Goal: Information Seeking & Learning: Check status

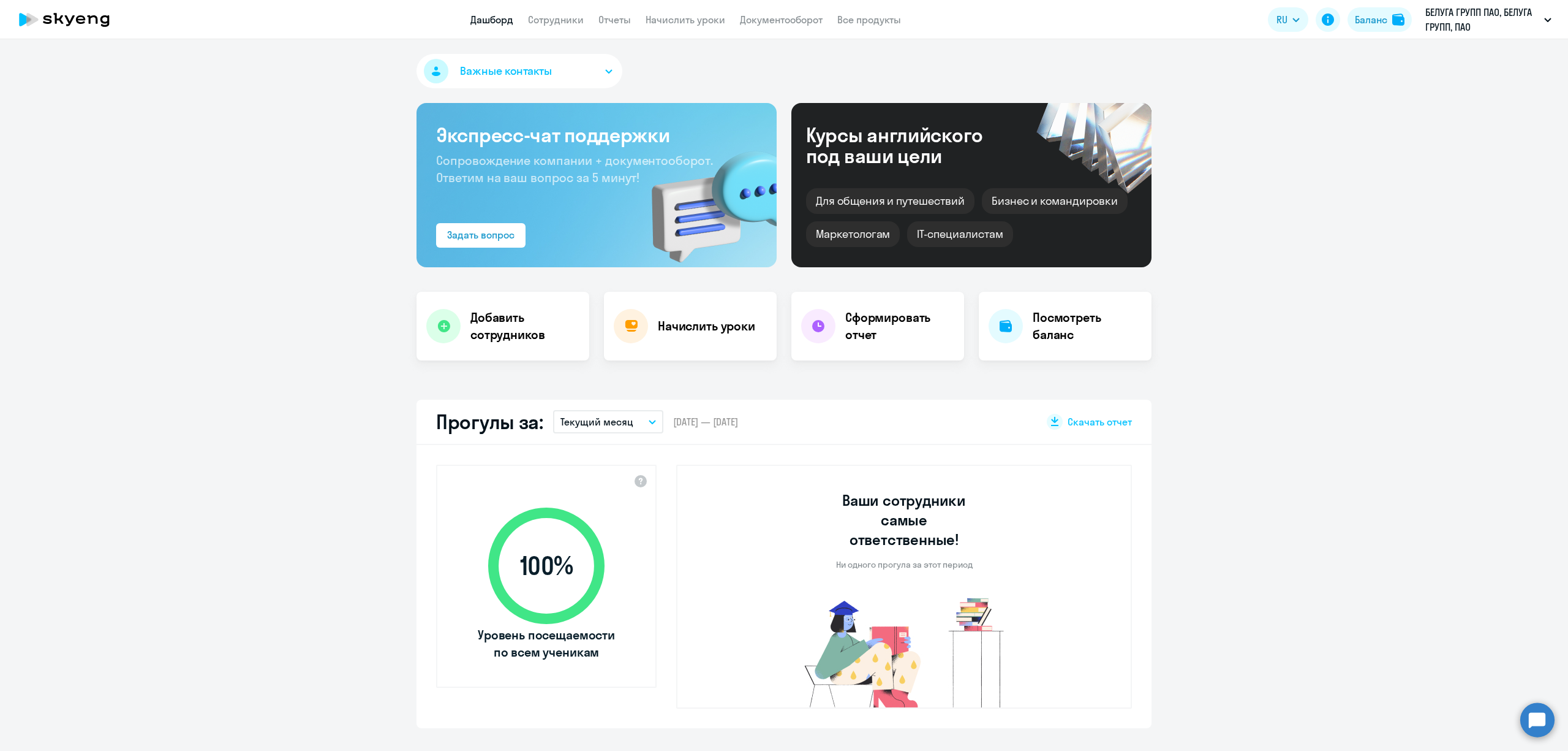
select select "30"
drag, startPoint x: 1406, startPoint y: 245, endPoint x: 1409, endPoint y: 237, distance: 8.5
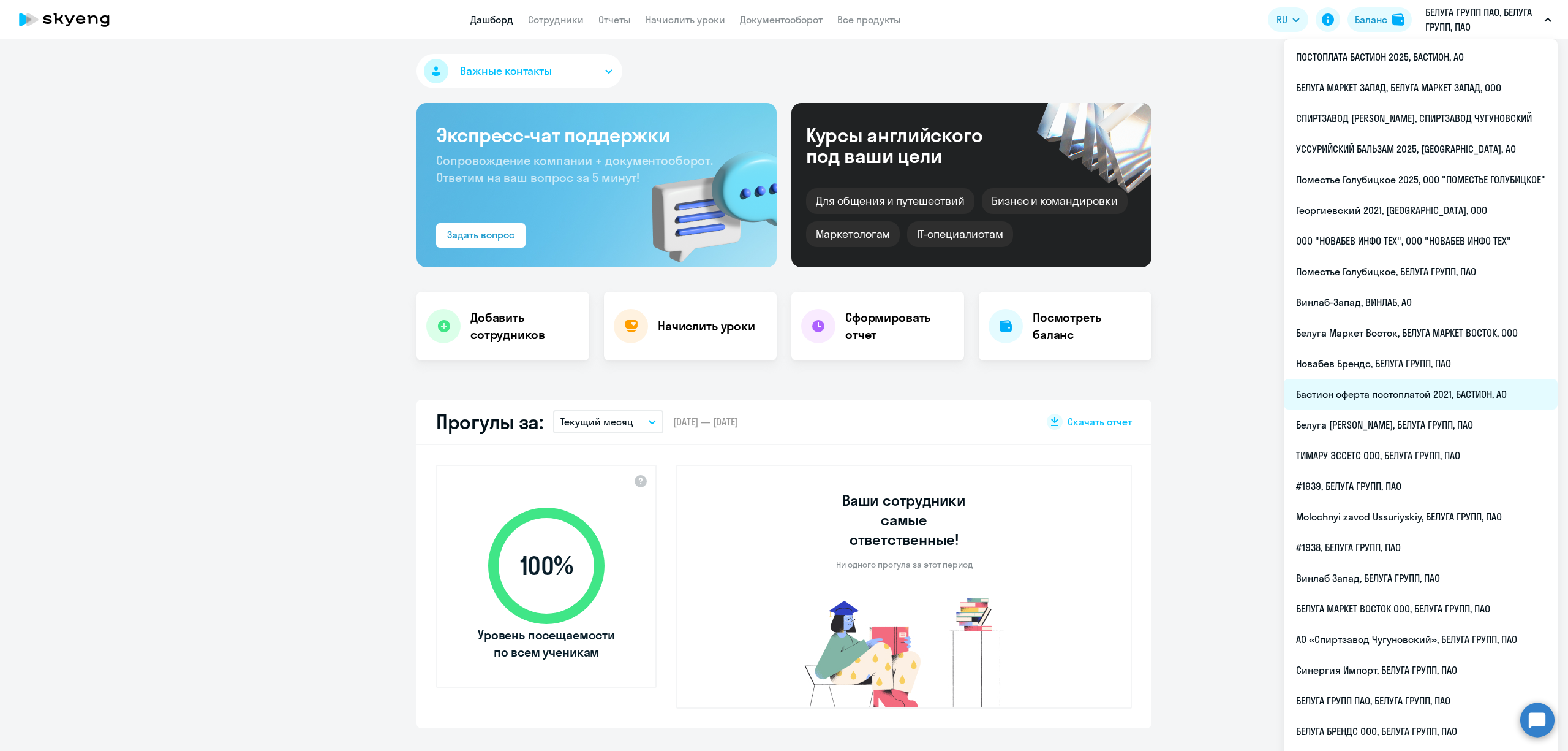
click at [1389, 397] on li "Бастион оферта постоплатой 2021, БАСТИОН, АО" at bounding box center [1420, 394] width 273 height 31
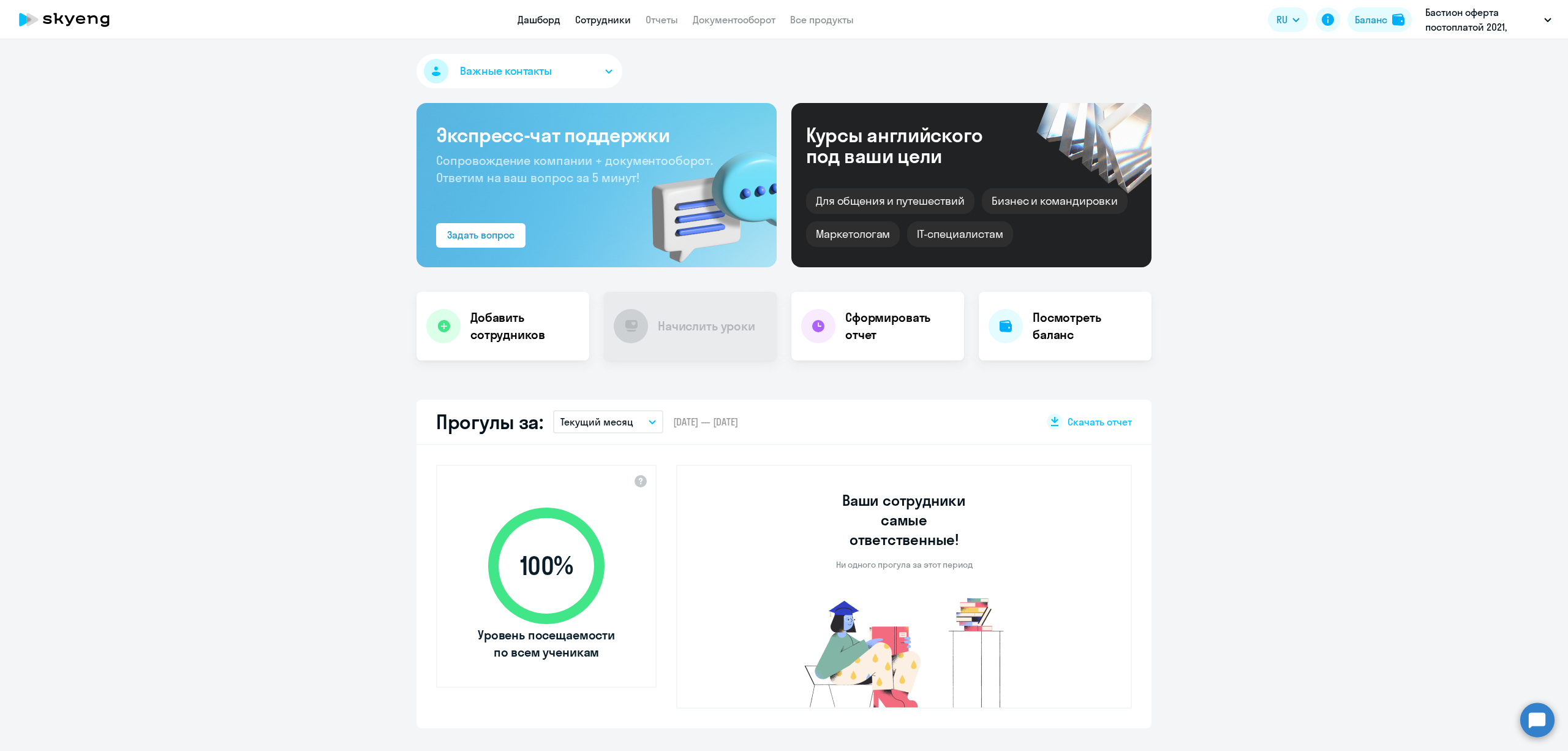
click at [606, 15] on link "Сотрудники" at bounding box center [603, 20] width 56 height 12
select select "30"
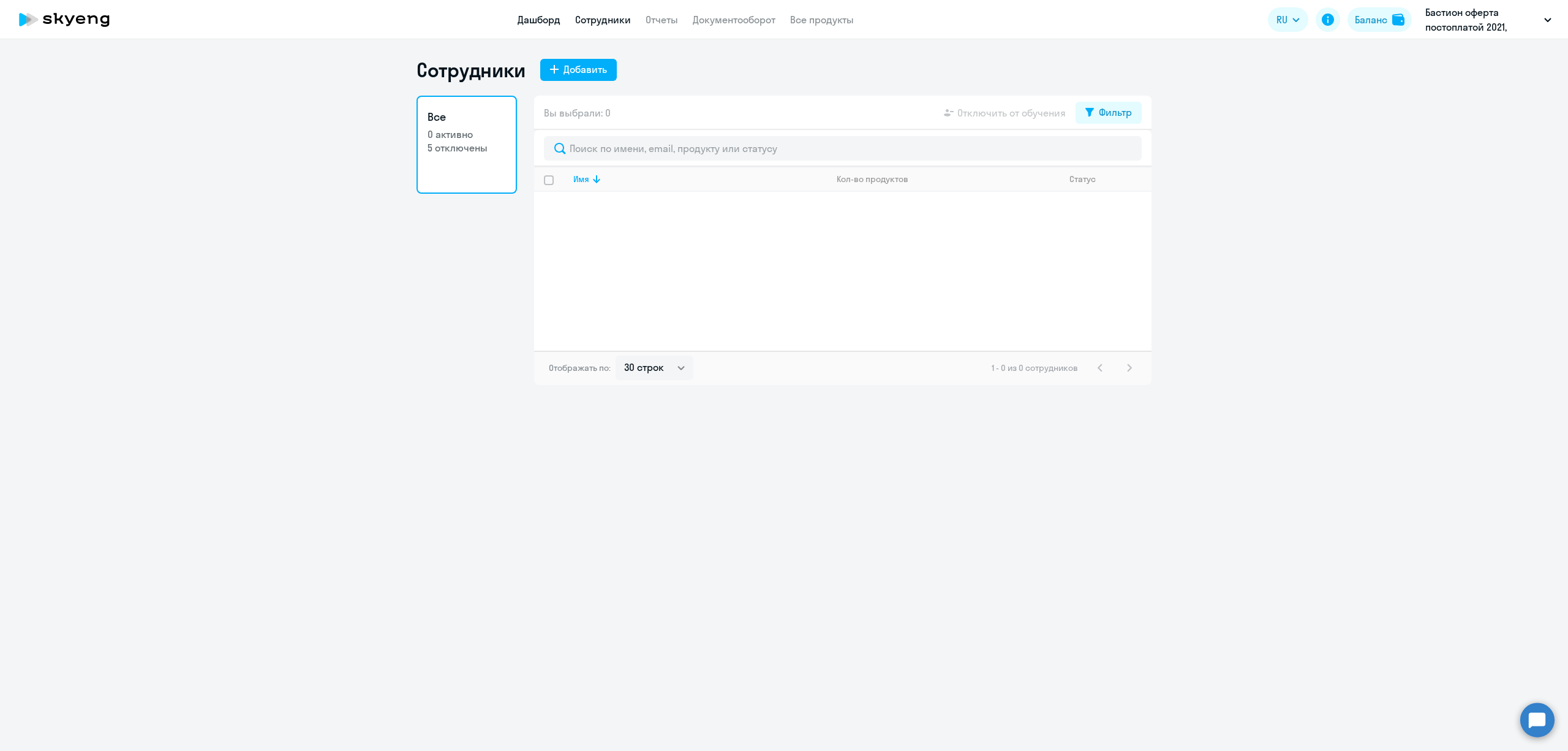
click at [543, 18] on link "Дашборд" at bounding box center [538, 20] width 43 height 12
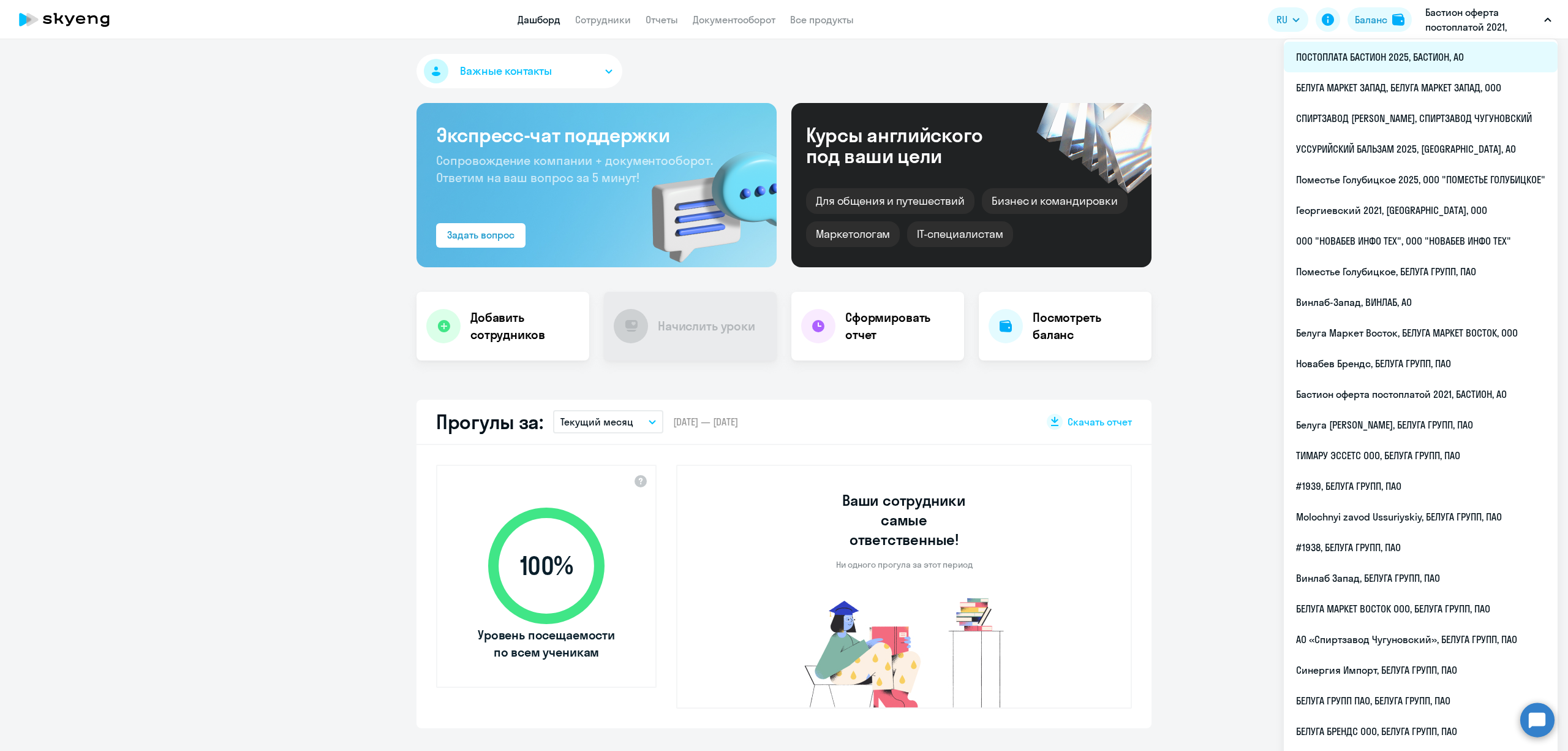
click at [1437, 53] on li "ПОСТОПЛАТА БАСТИОН 2025, БАСТИОН, АО" at bounding box center [1420, 57] width 273 height 31
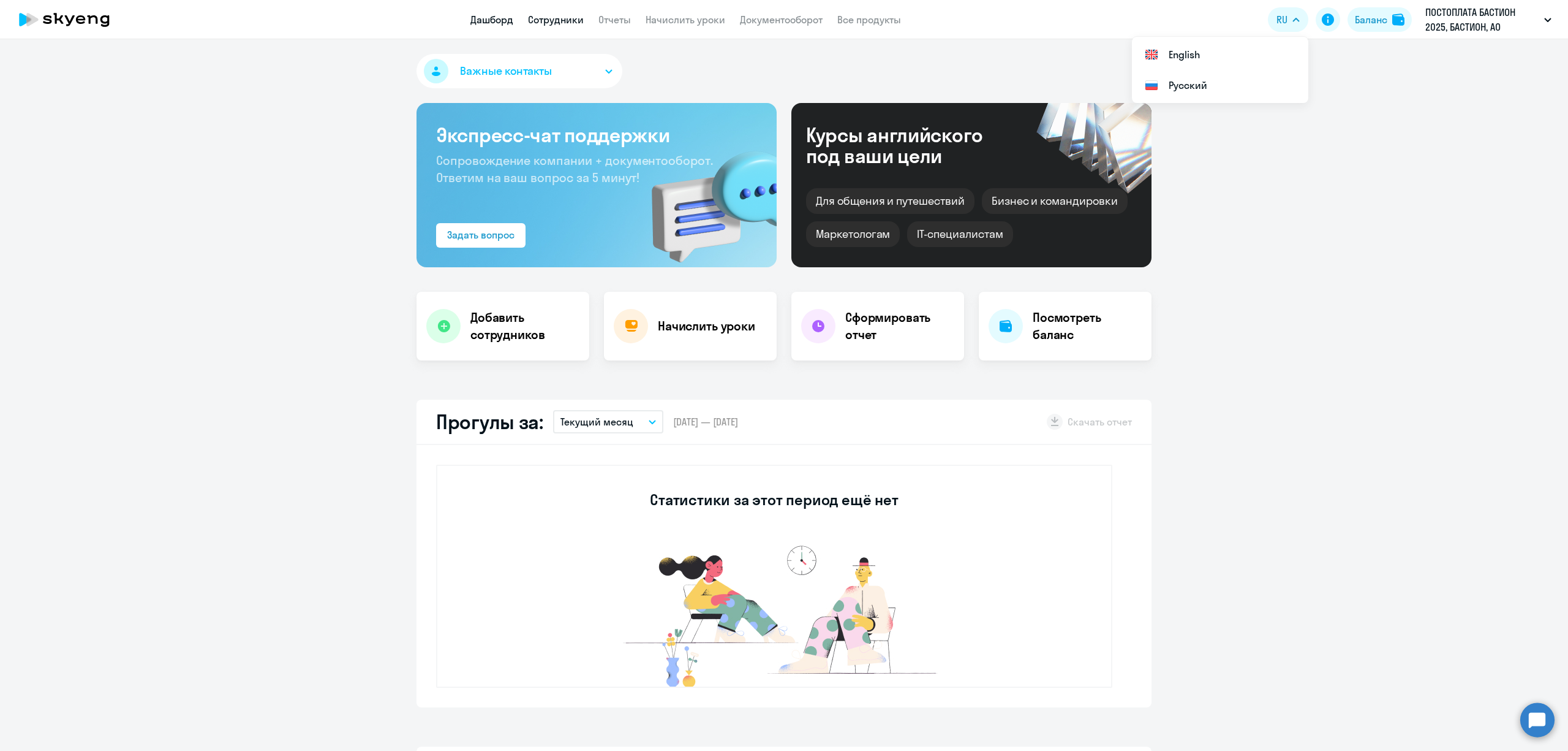
click at [569, 23] on link "Сотрудники" at bounding box center [556, 20] width 56 height 12
select select "30"
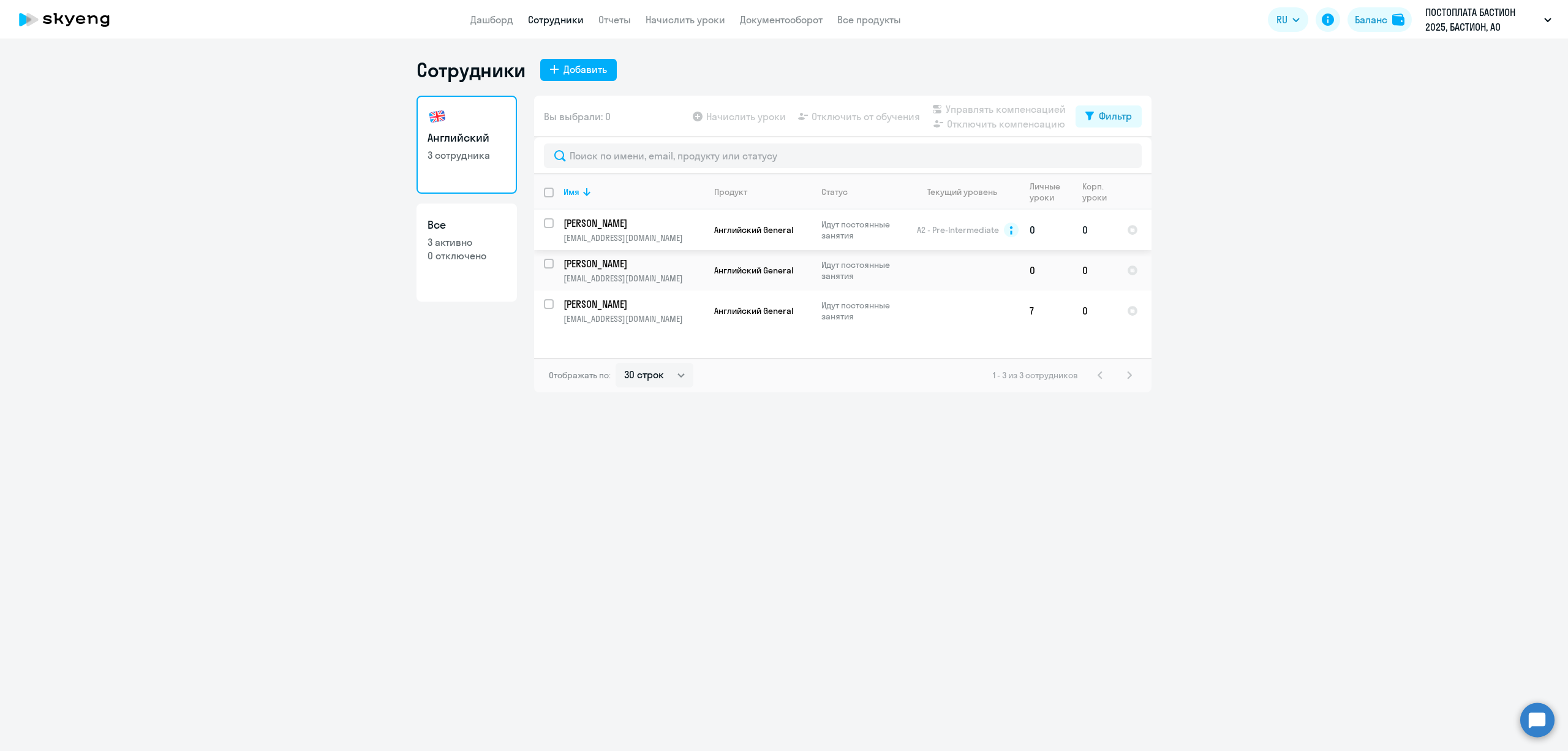
click at [633, 231] on td "[PERSON_NAME] [PERSON_NAME][EMAIL_ADDRESS][DOMAIN_NAME]" at bounding box center [629, 230] width 151 height 41
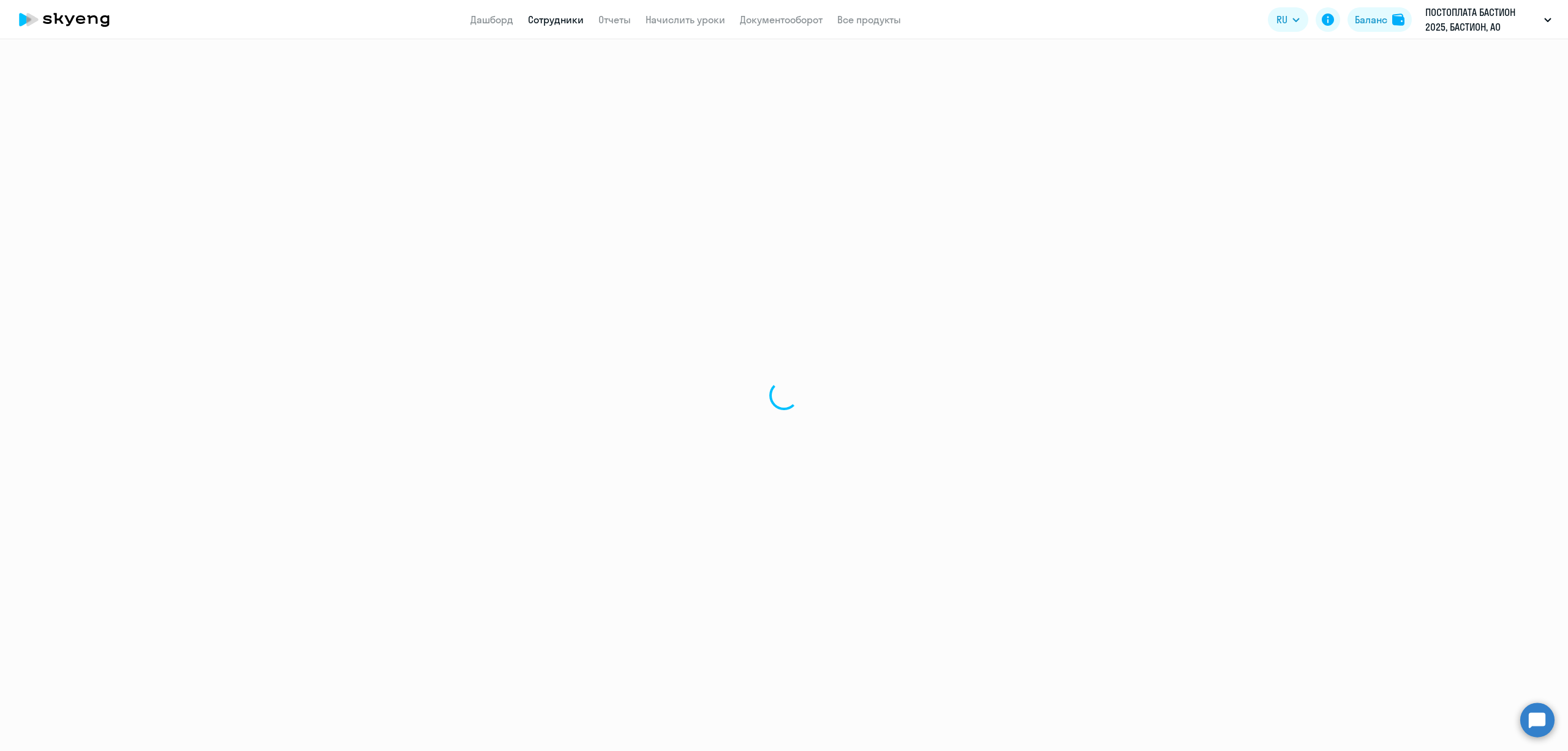
select select "english"
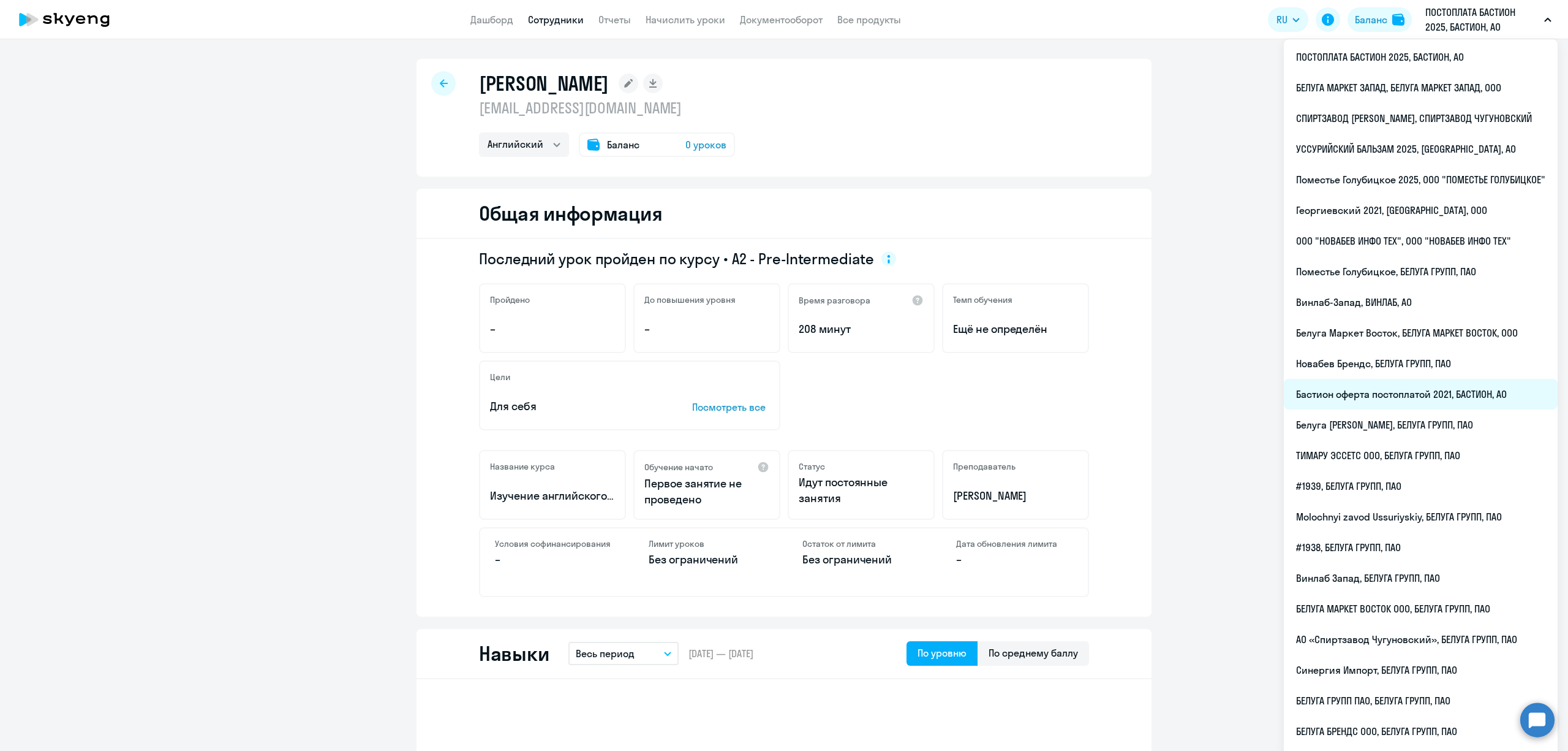
click at [1431, 401] on li "Бастион оферта постоплатой 2021, БАСТИОН, АО" at bounding box center [1420, 394] width 273 height 31
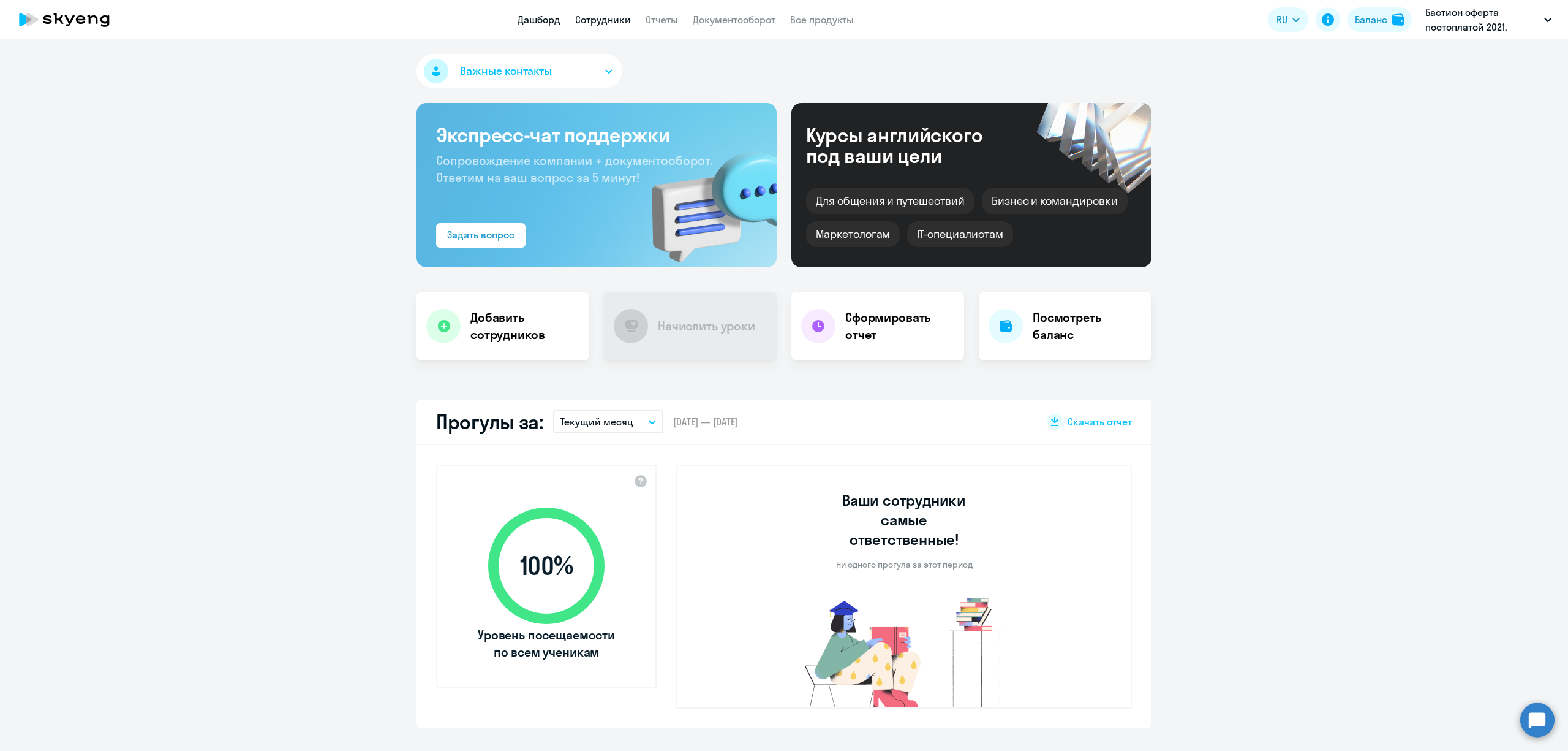
click at [613, 15] on link "Сотрудники" at bounding box center [603, 20] width 56 height 12
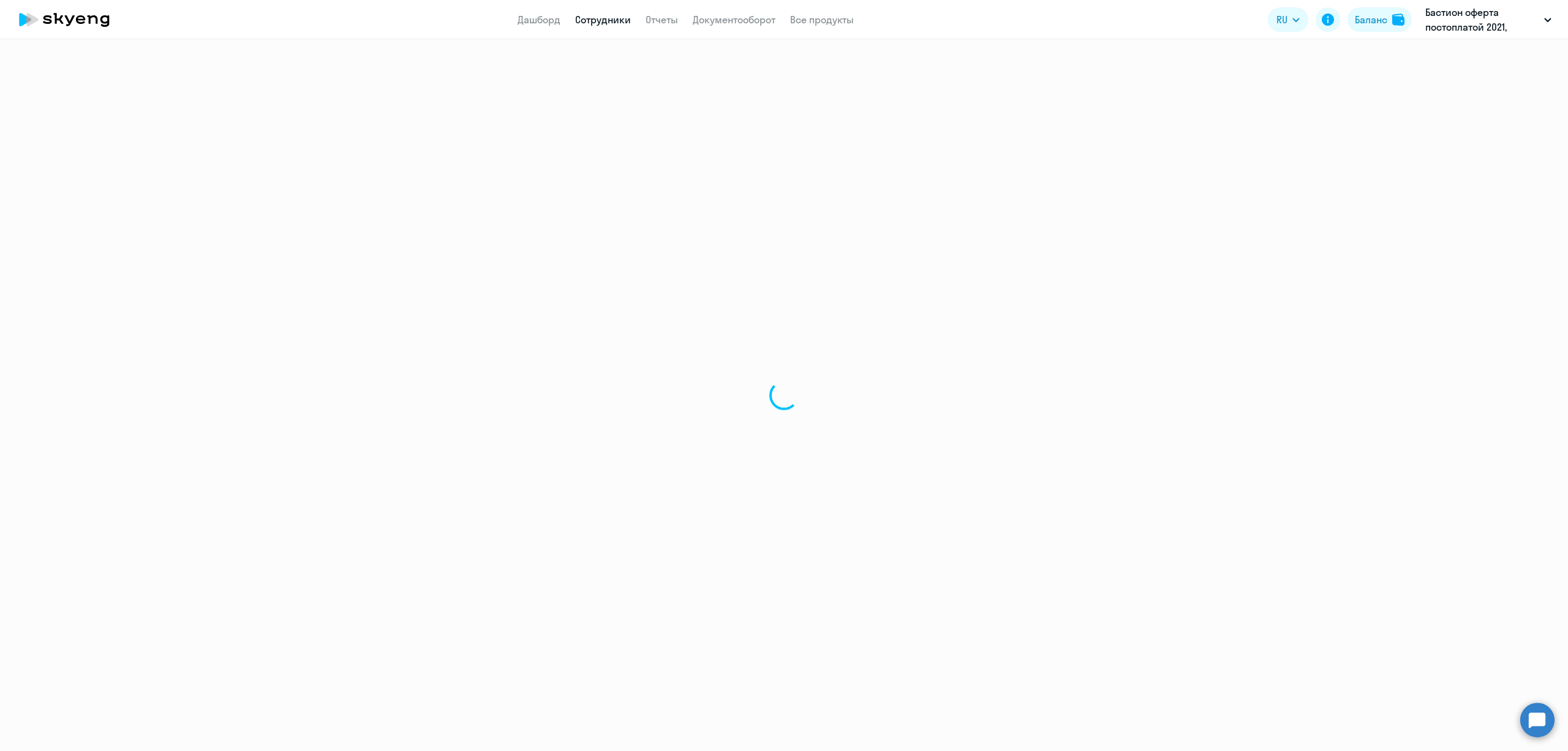
select select "30"
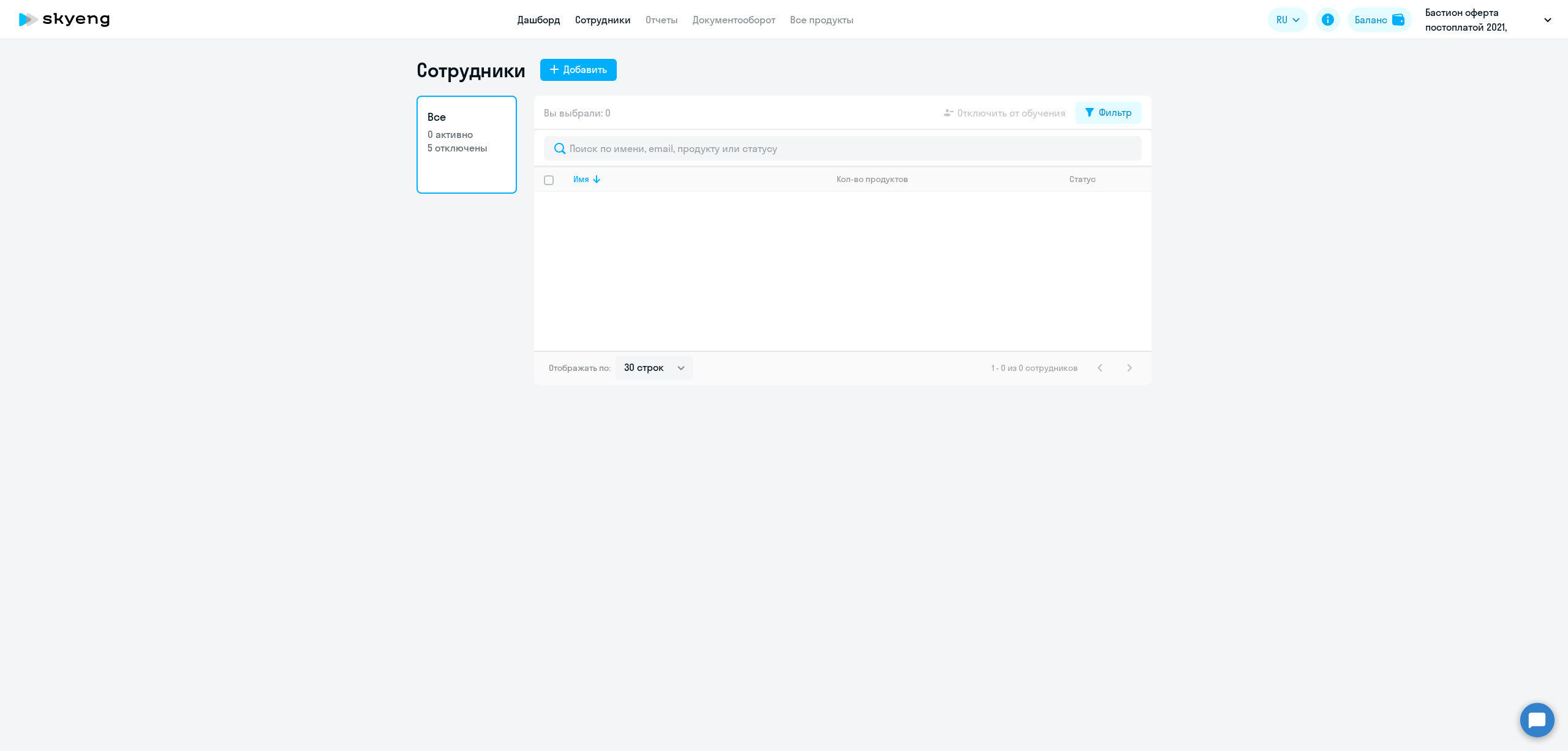
click at [541, 18] on link "Дашборд" at bounding box center [538, 20] width 43 height 12
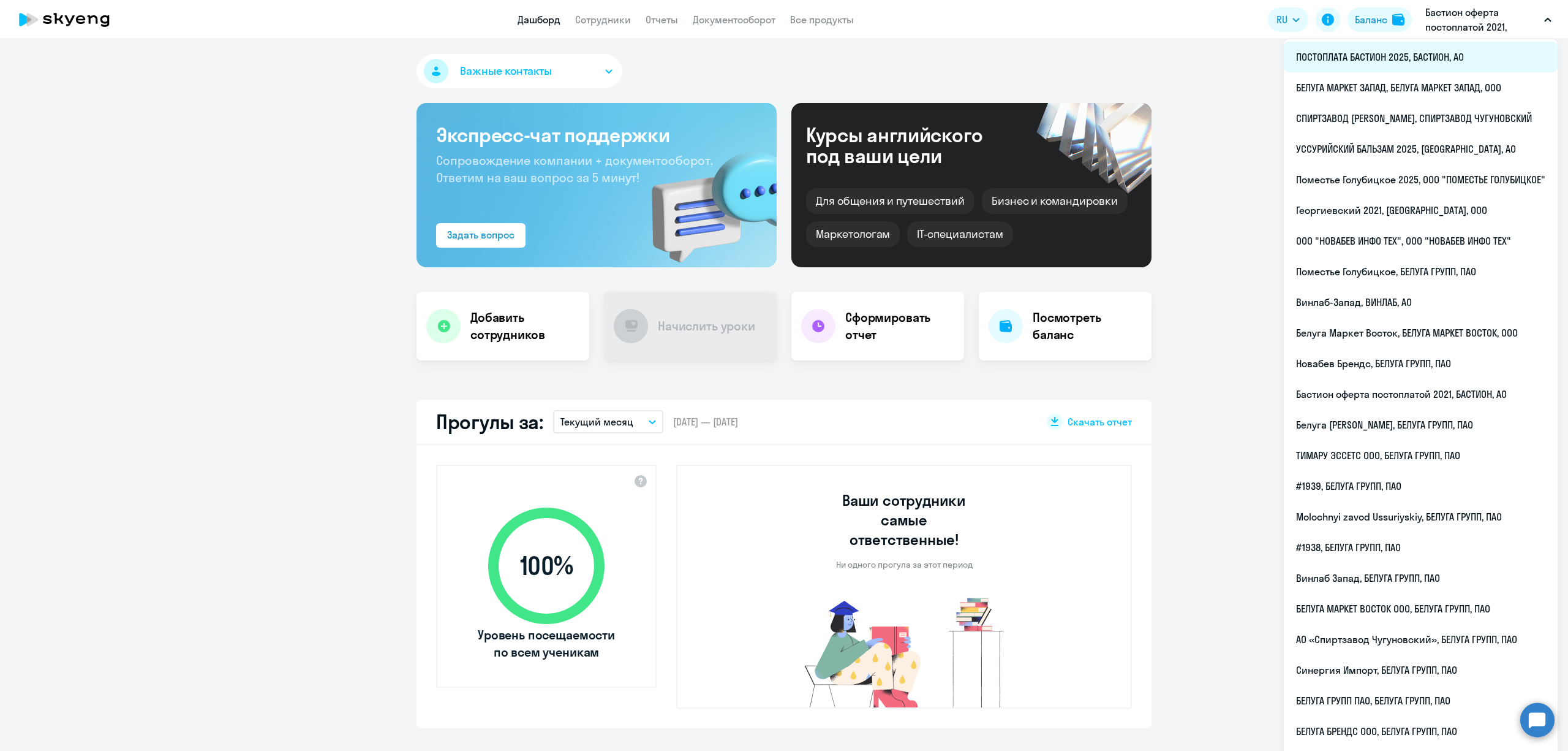
click at [1456, 57] on li "ПОСТОПЛАТА БАСТИОН 2025, БАСТИОН, АО" at bounding box center [1420, 57] width 273 height 31
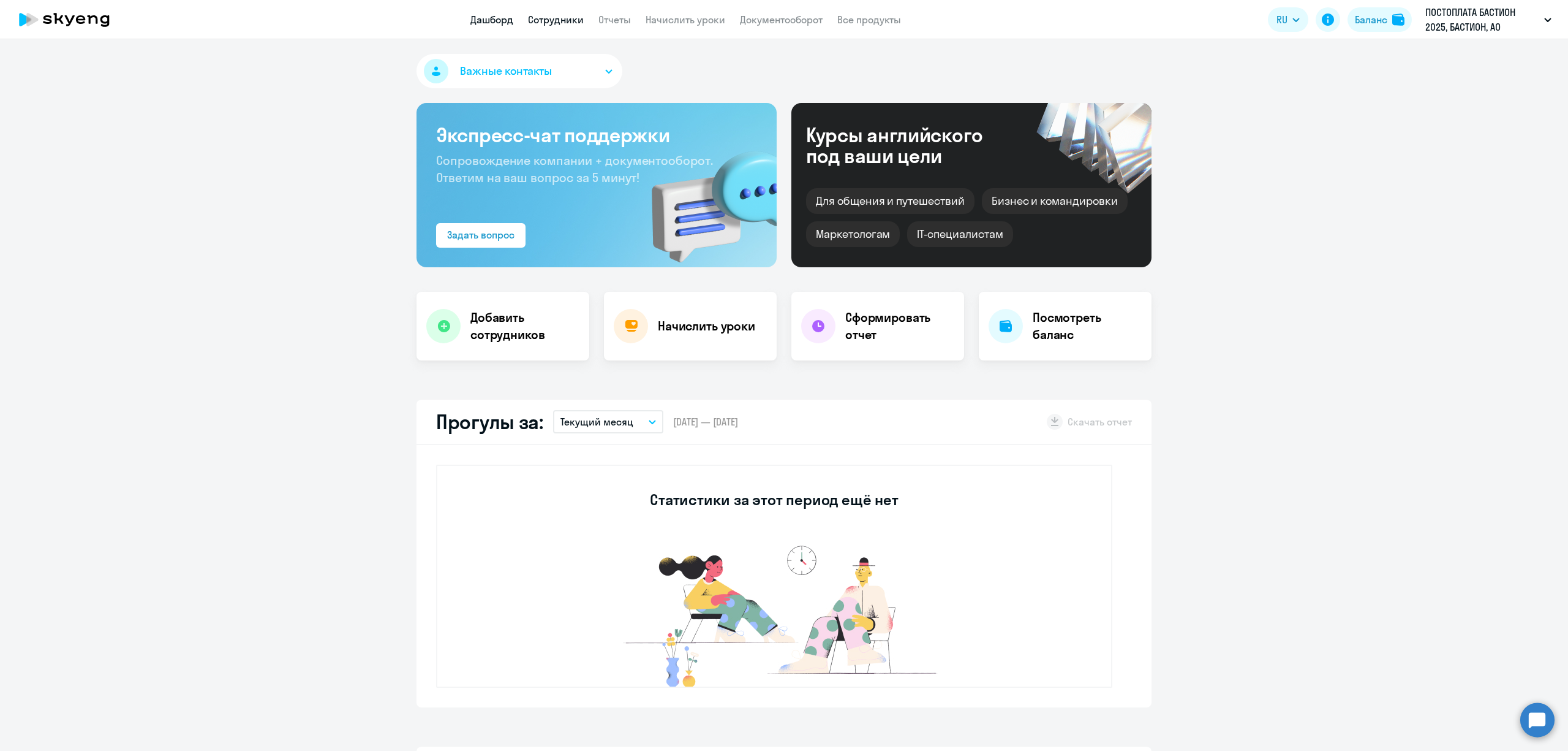
click at [561, 22] on link "Сотрудники" at bounding box center [556, 20] width 56 height 12
select select "30"
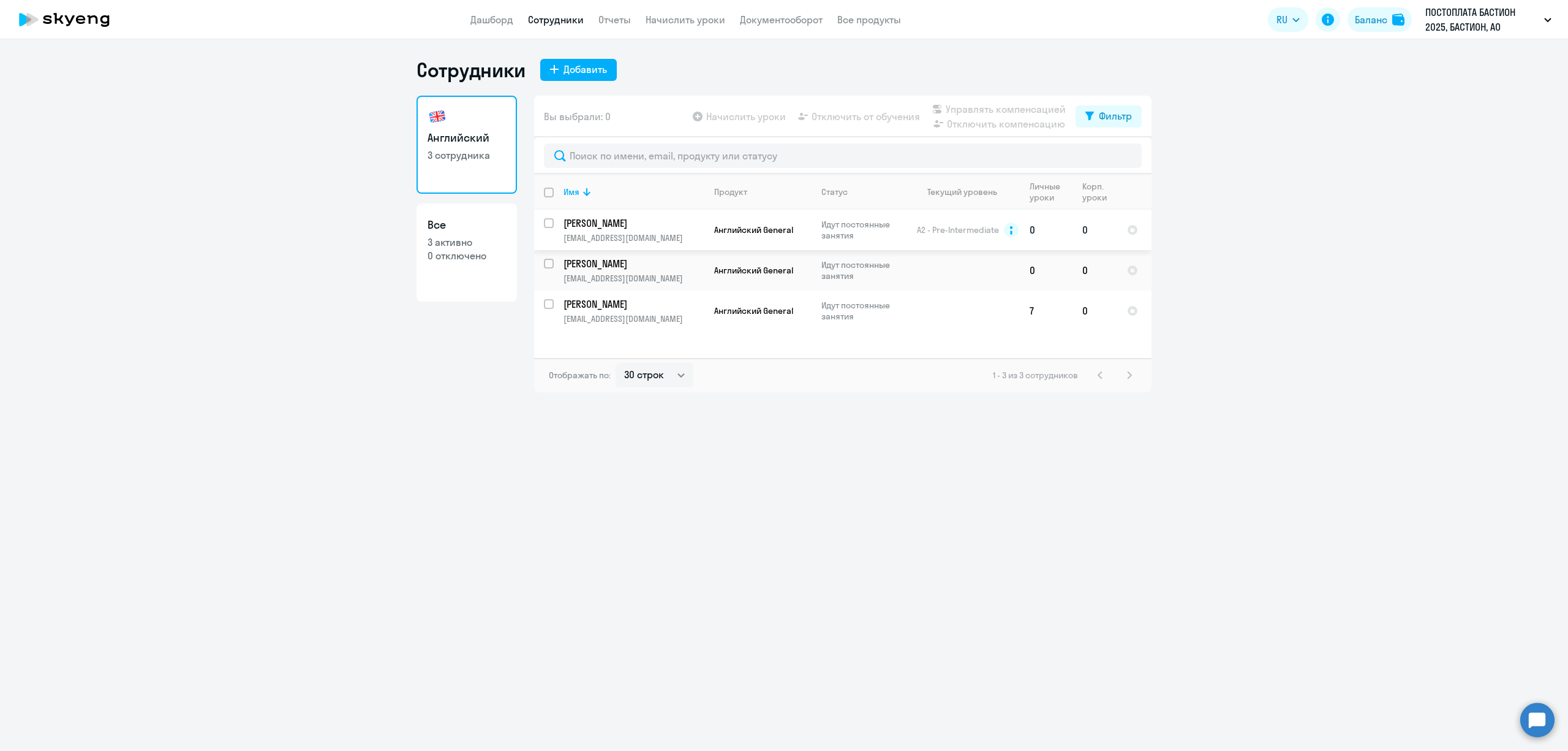
click at [678, 224] on p "[PERSON_NAME]" at bounding box center [632, 223] width 138 height 14
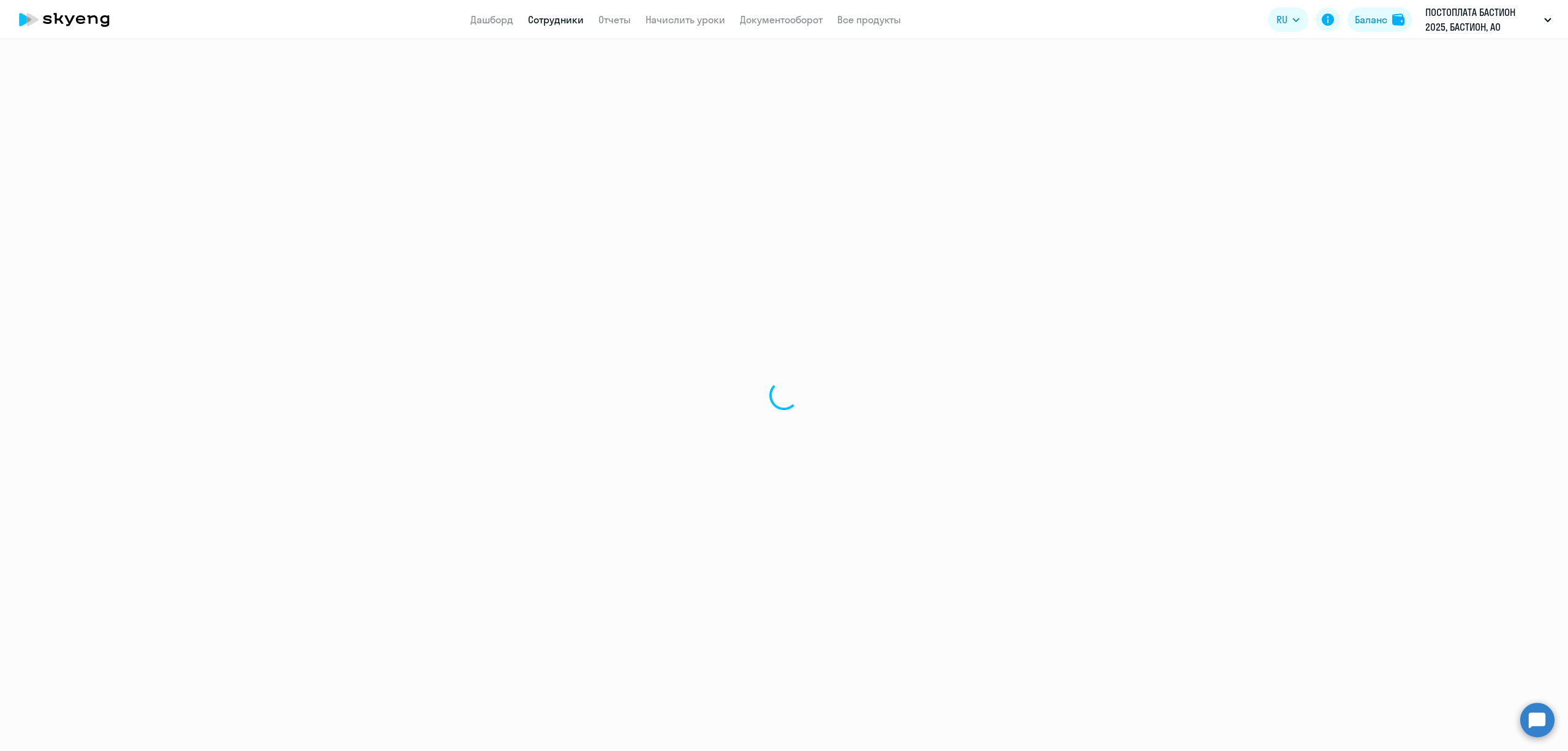
select select "english"
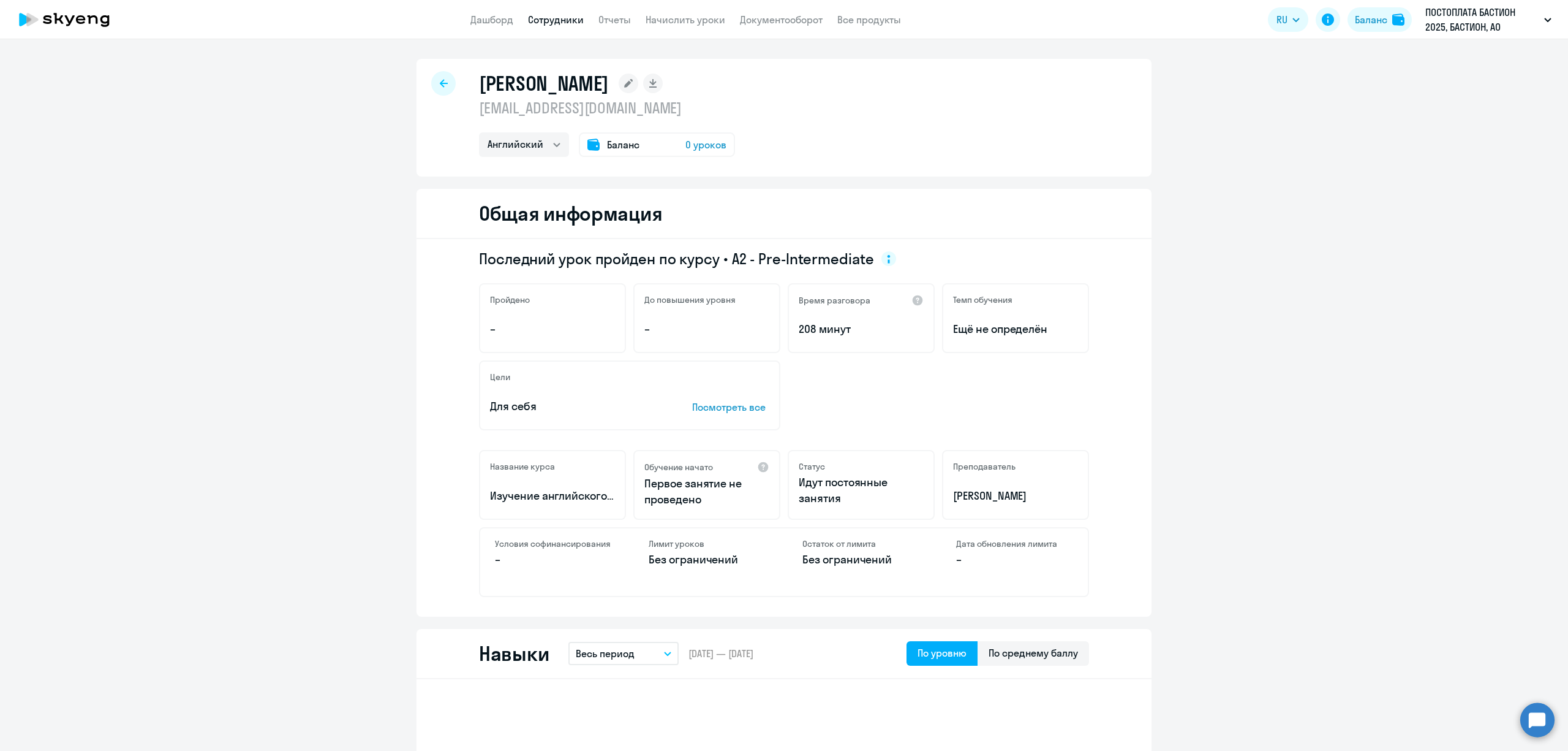
click at [711, 143] on span "0 уроков" at bounding box center [705, 144] width 41 height 15
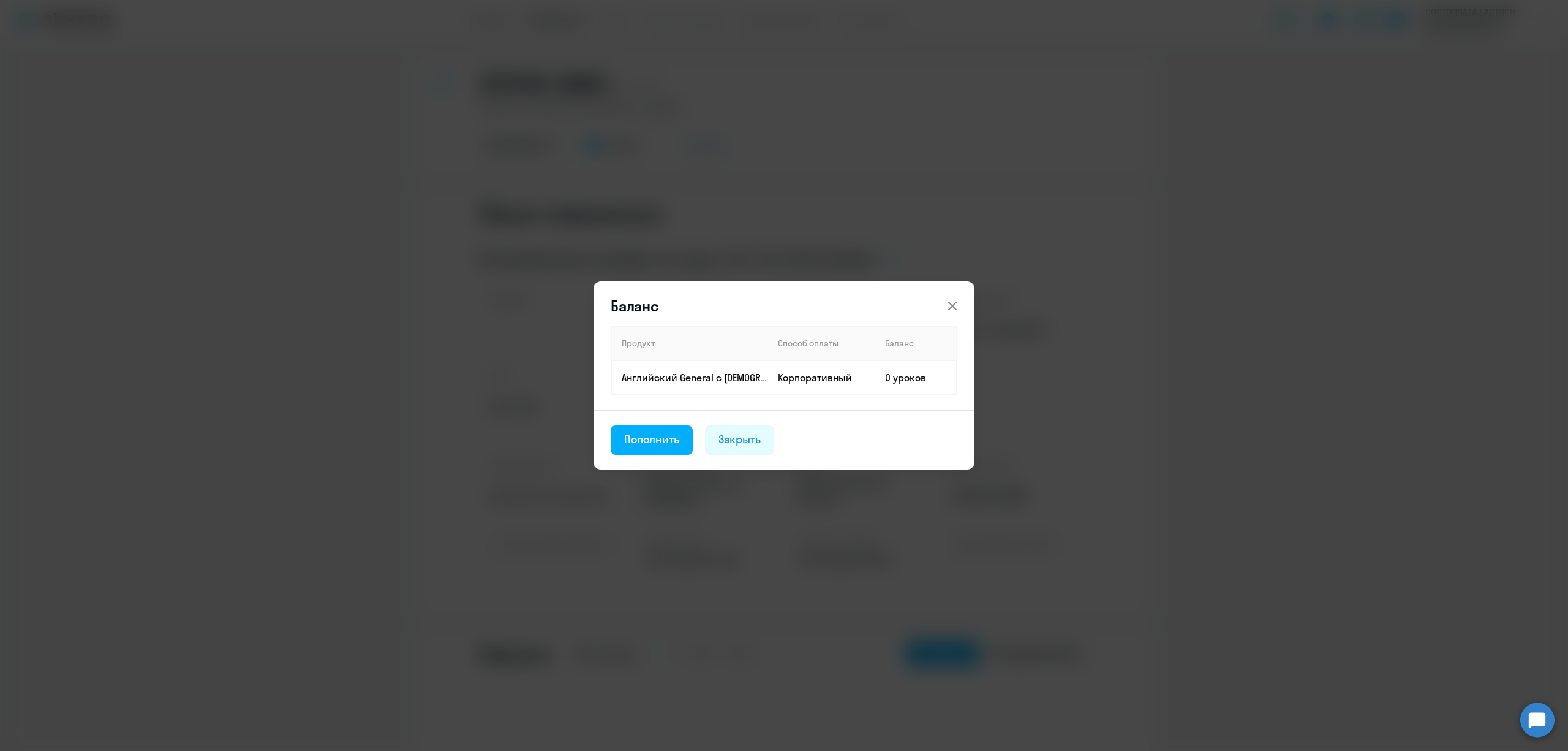
click at [956, 302] on icon at bounding box center [952, 305] width 9 height 9
